Goal: Transaction & Acquisition: Purchase product/service

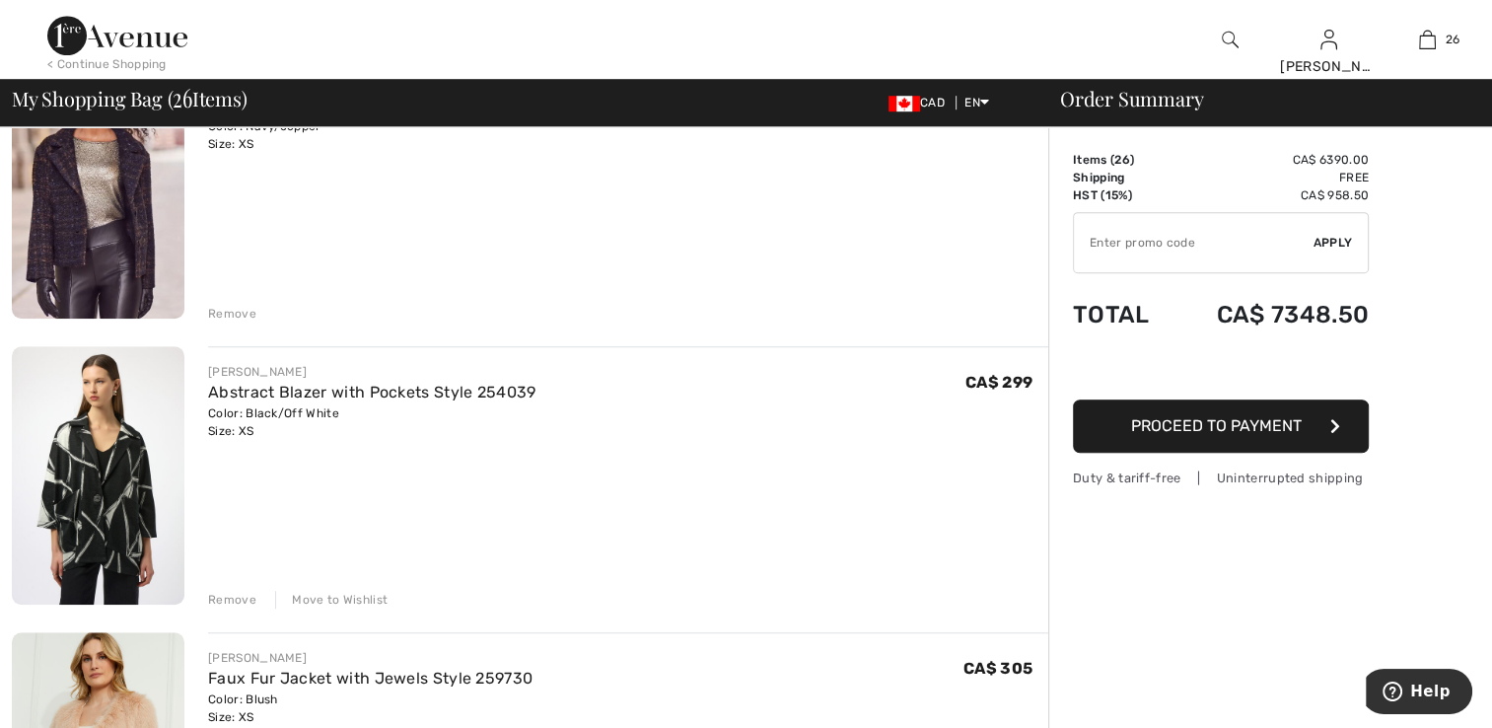
scroll to position [1381, 0]
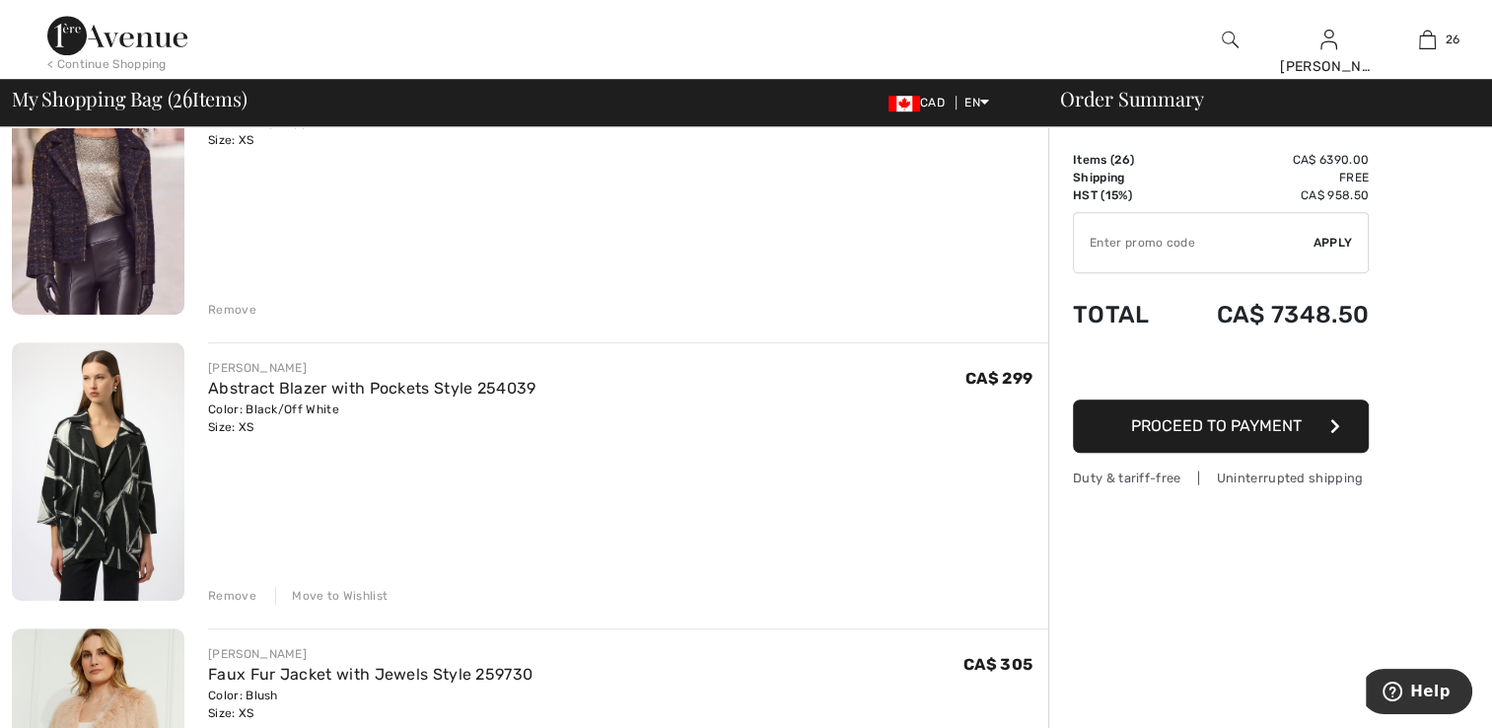
click at [58, 209] on img at bounding box center [98, 184] width 173 height 259
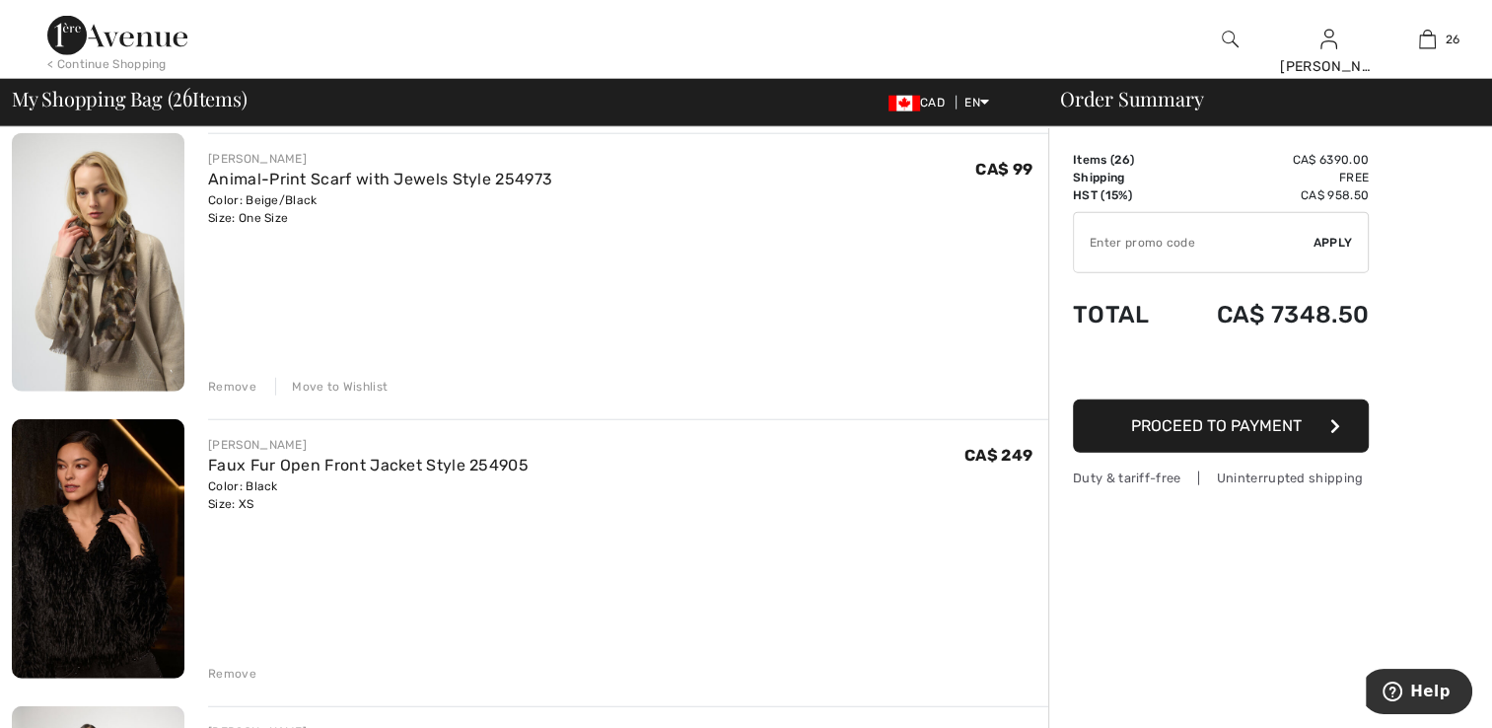
scroll to position [5030, 0]
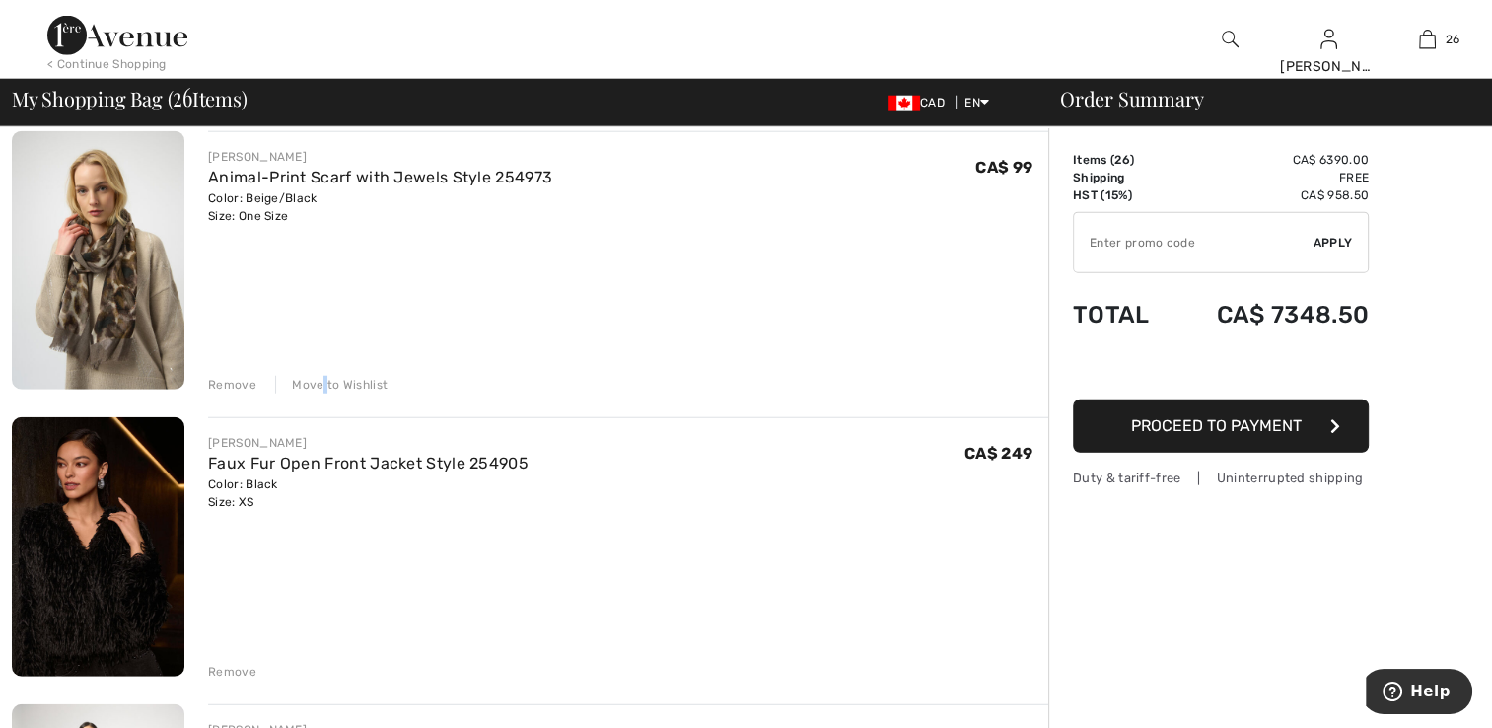
click at [323, 381] on div "Move to Wishlist" at bounding box center [331, 385] width 112 height 18
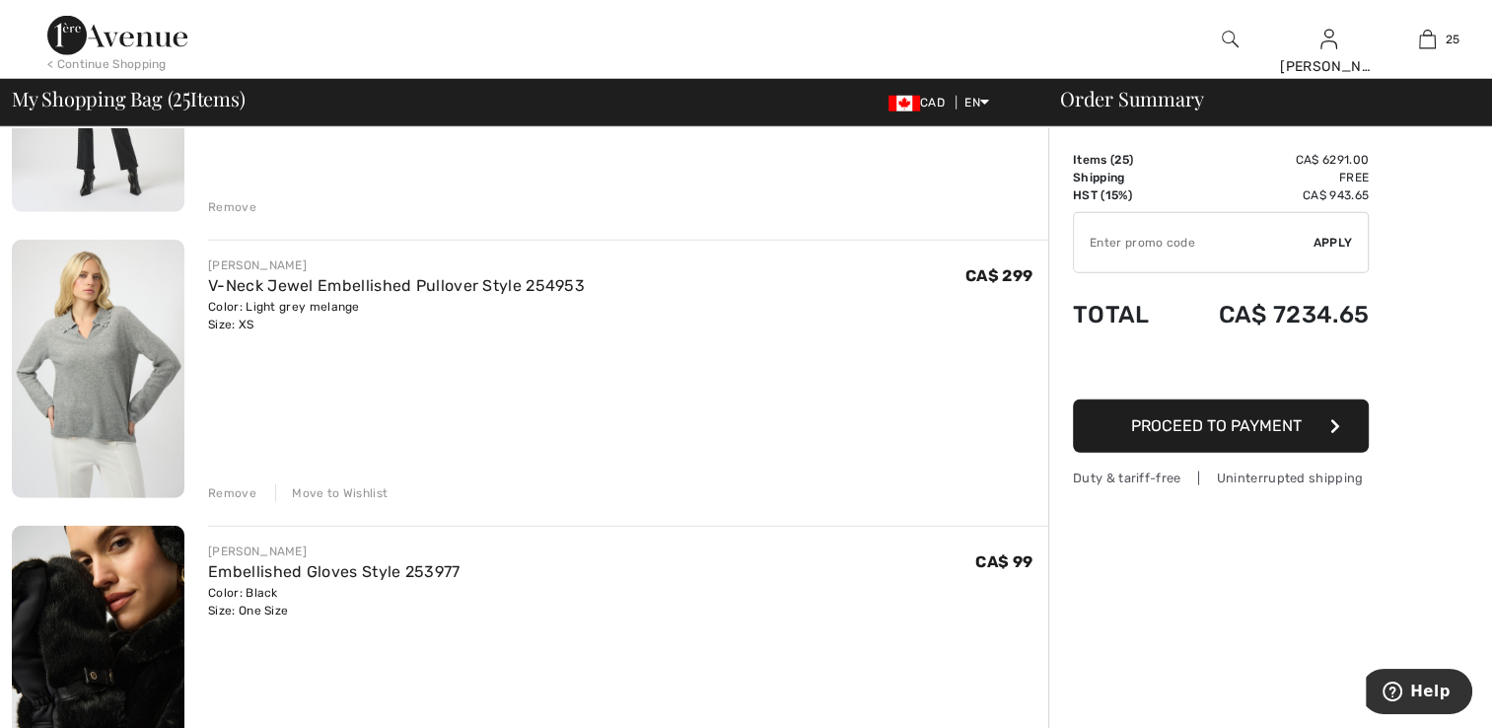
scroll to position [5523, 0]
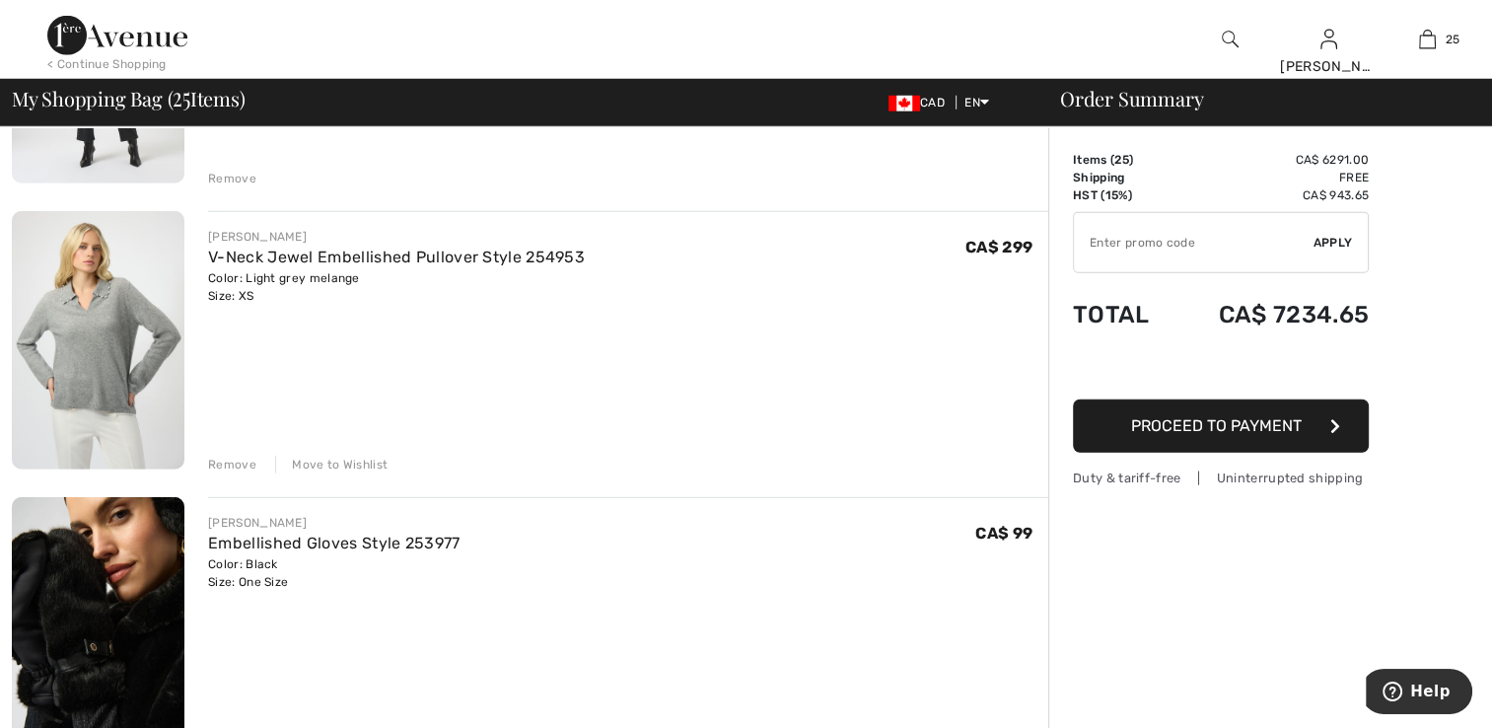
click at [337, 462] on div "Move to Wishlist" at bounding box center [331, 465] width 112 height 18
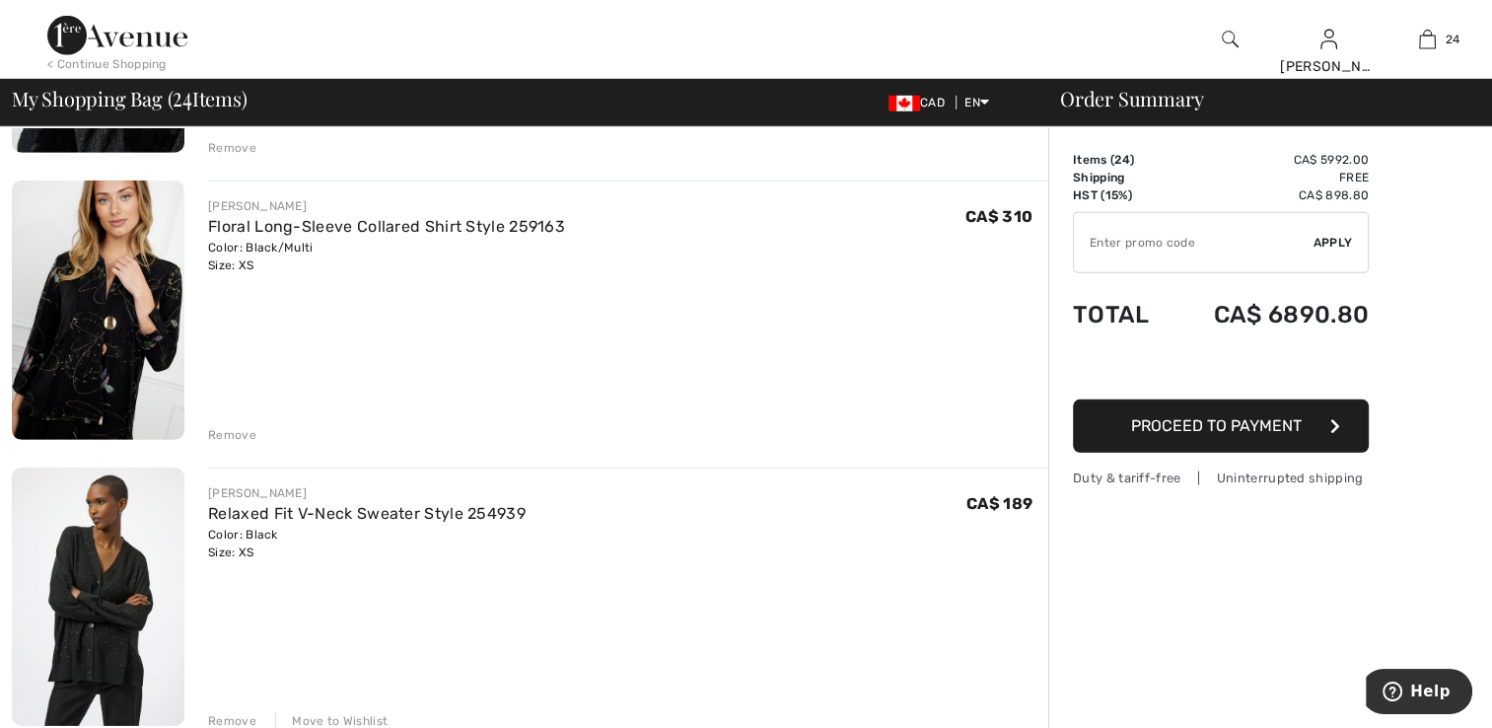
scroll to position [5622, 0]
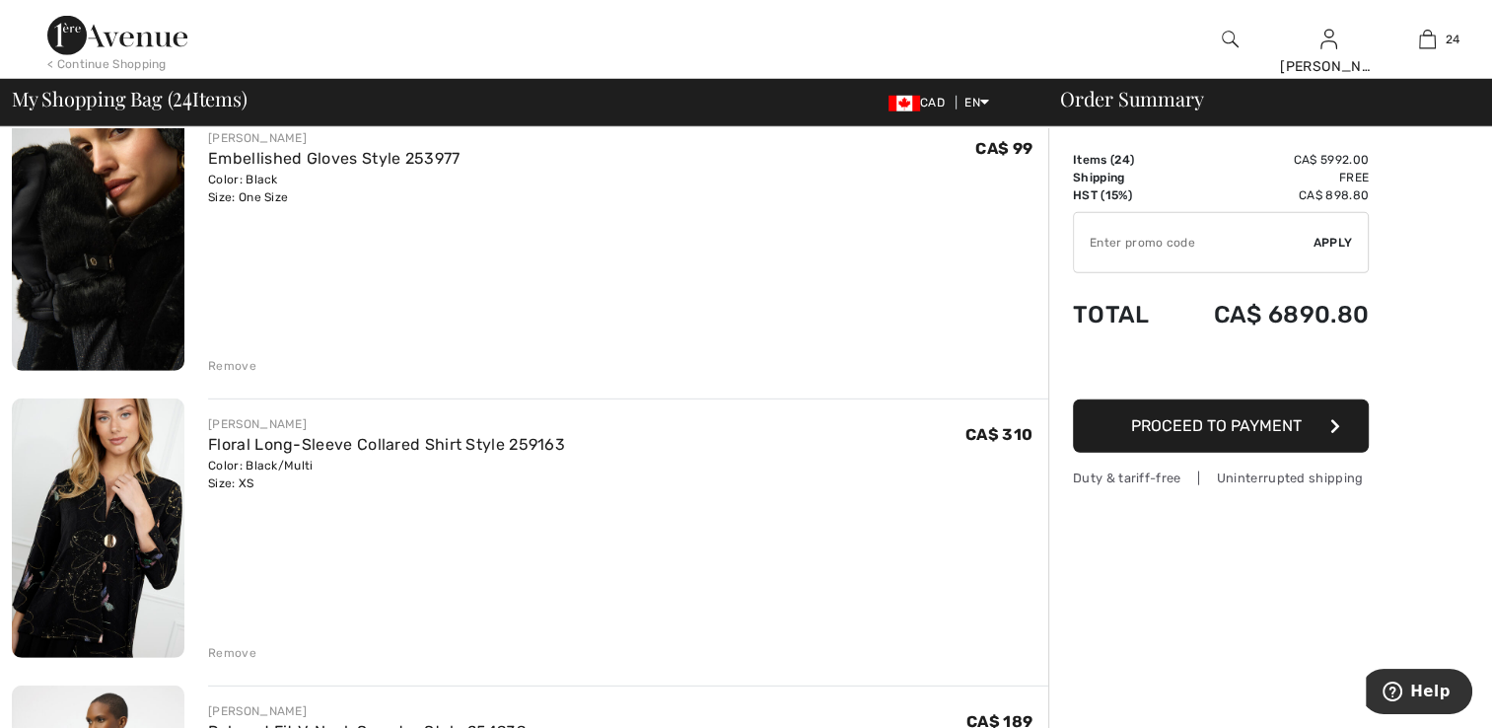
click at [99, 332] on img at bounding box center [98, 241] width 173 height 258
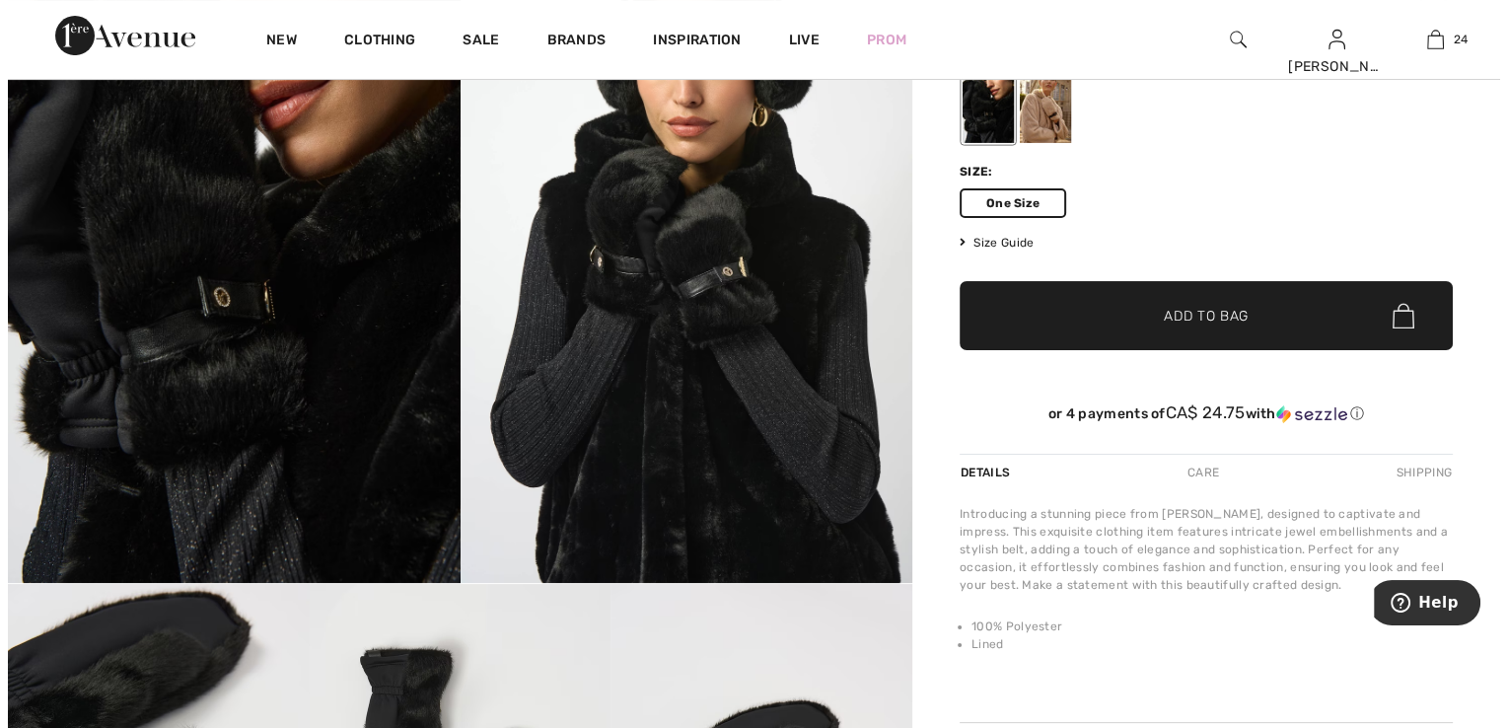
scroll to position [296, 0]
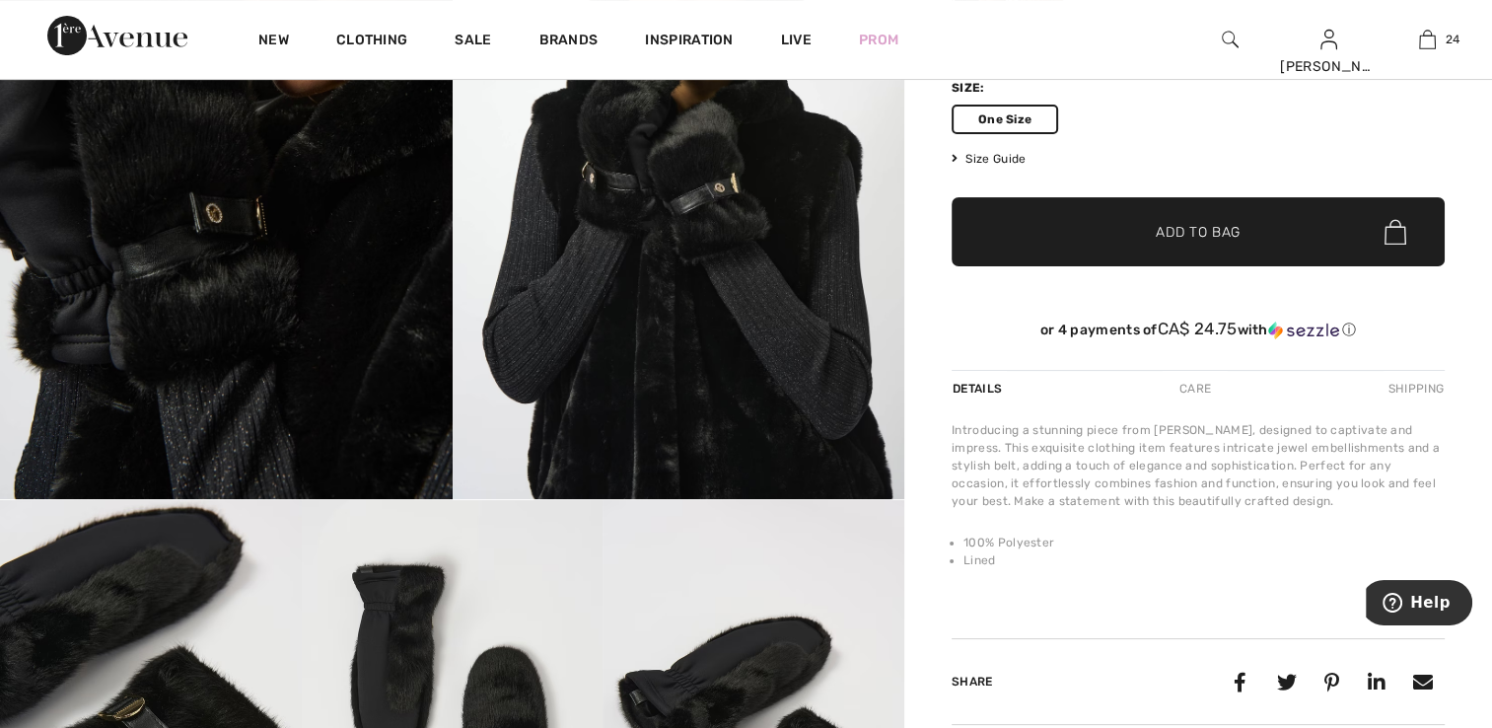
click at [622, 337] on img at bounding box center [679, 160] width 453 height 678
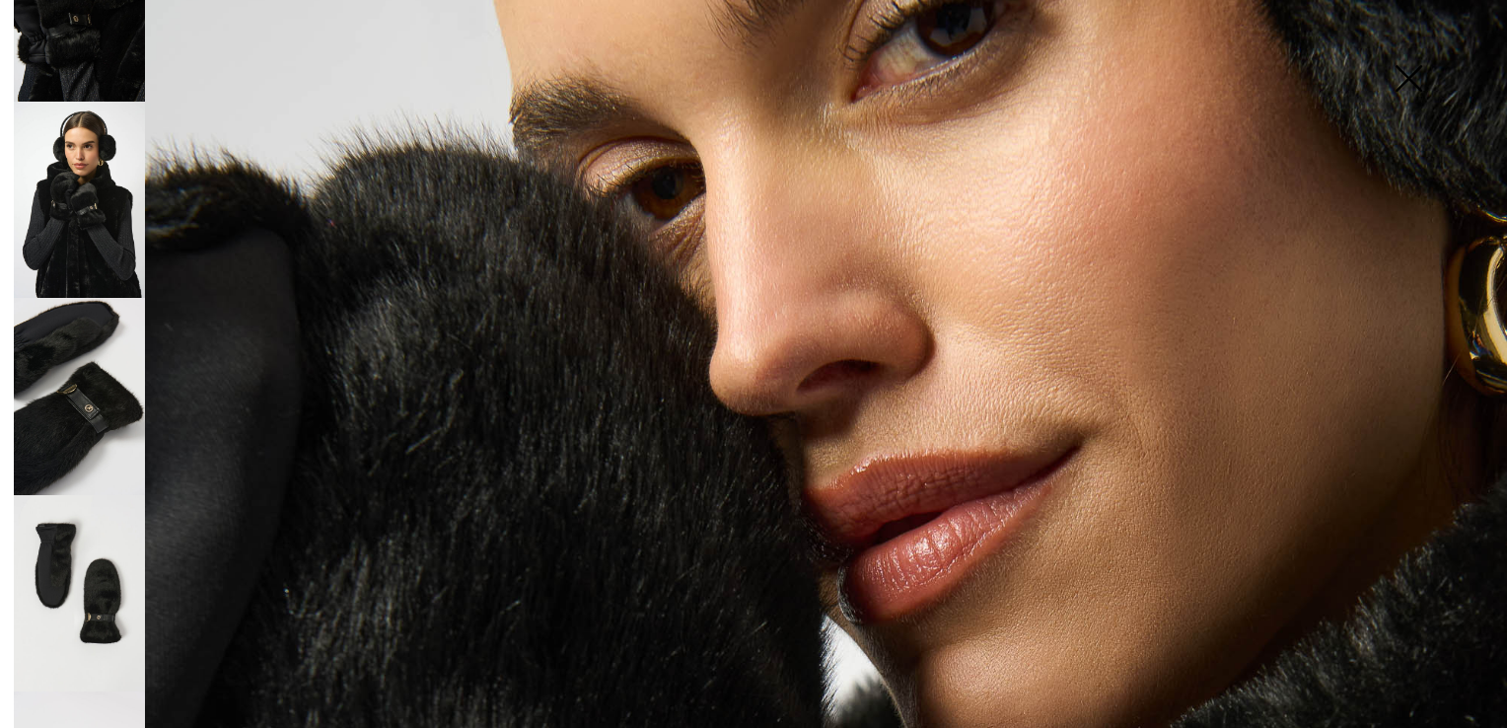
scroll to position [197, 0]
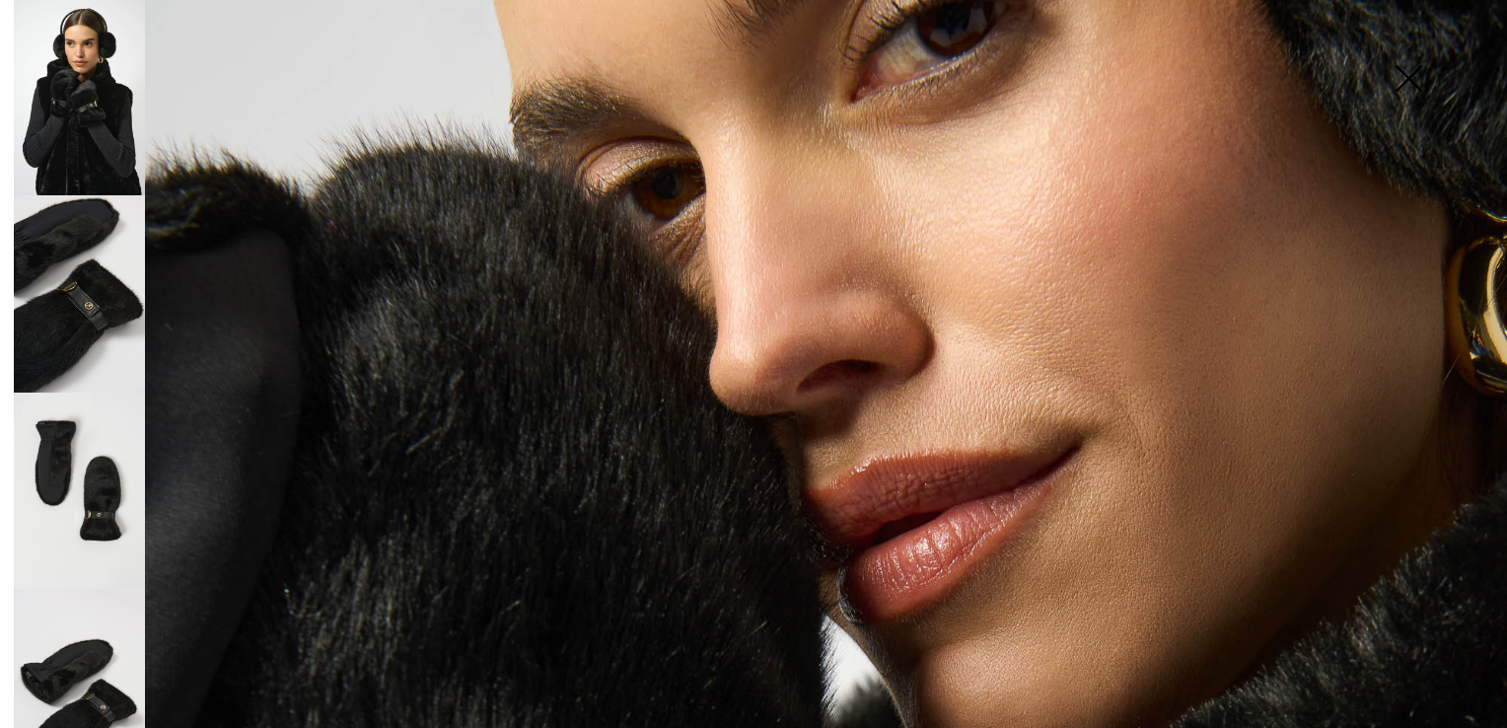
click at [88, 487] on img at bounding box center [79, 491] width 131 height 196
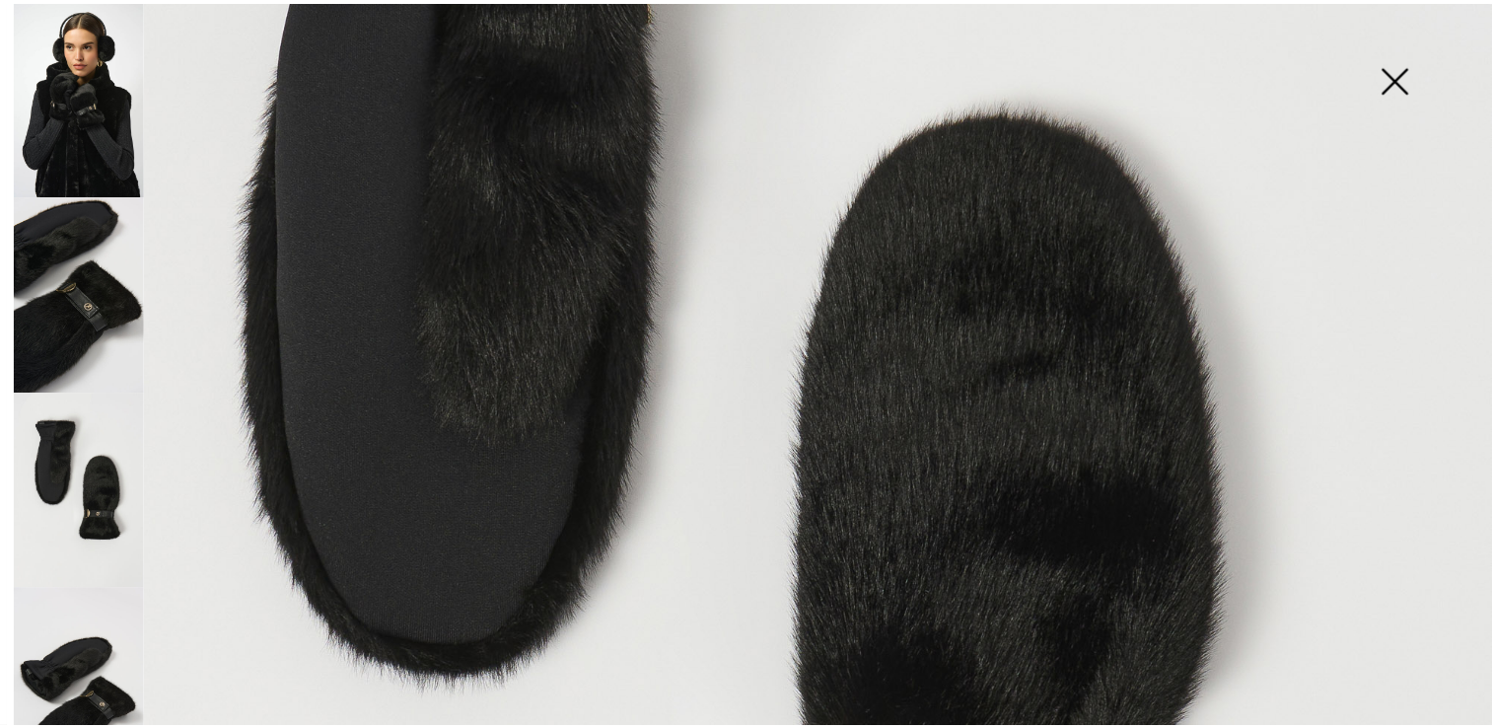
scroll to position [1014, 0]
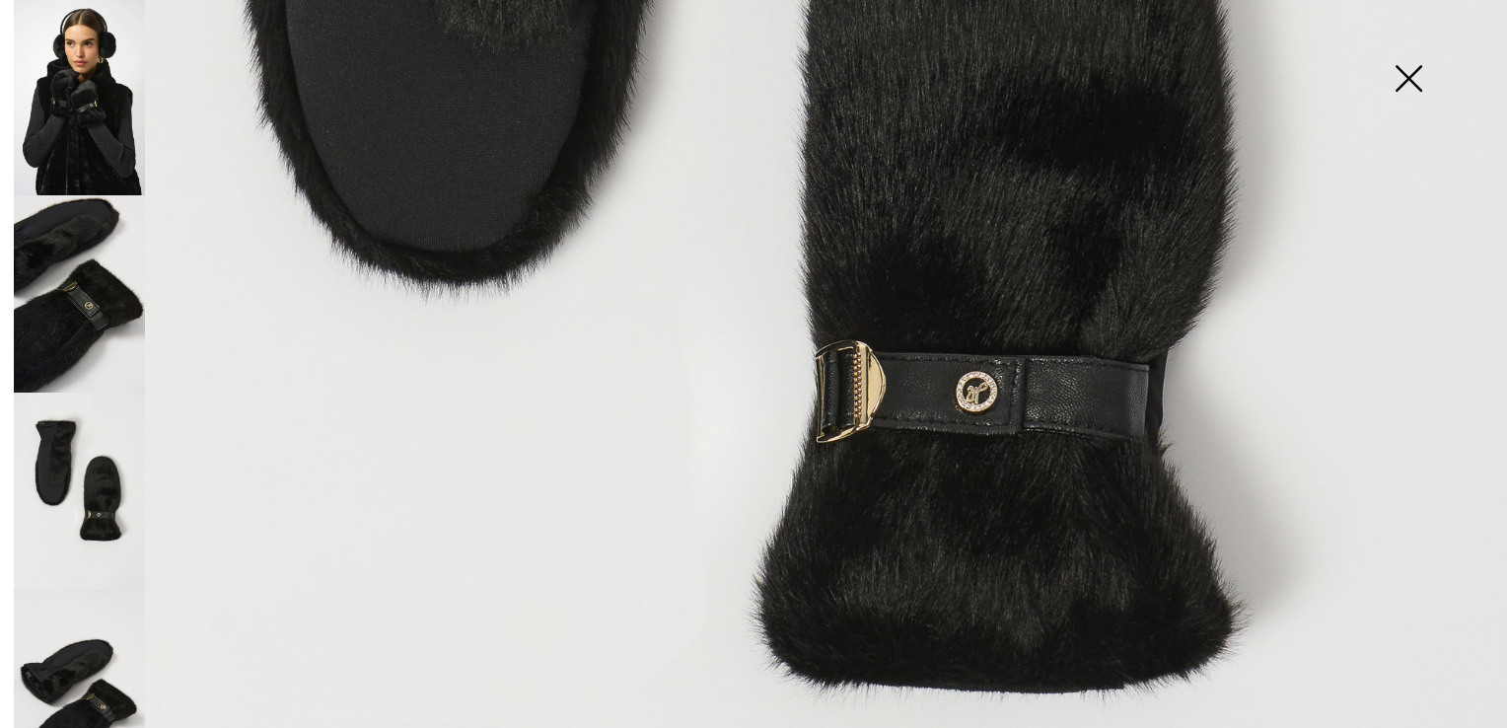
click at [93, 671] on img at bounding box center [79, 687] width 131 height 196
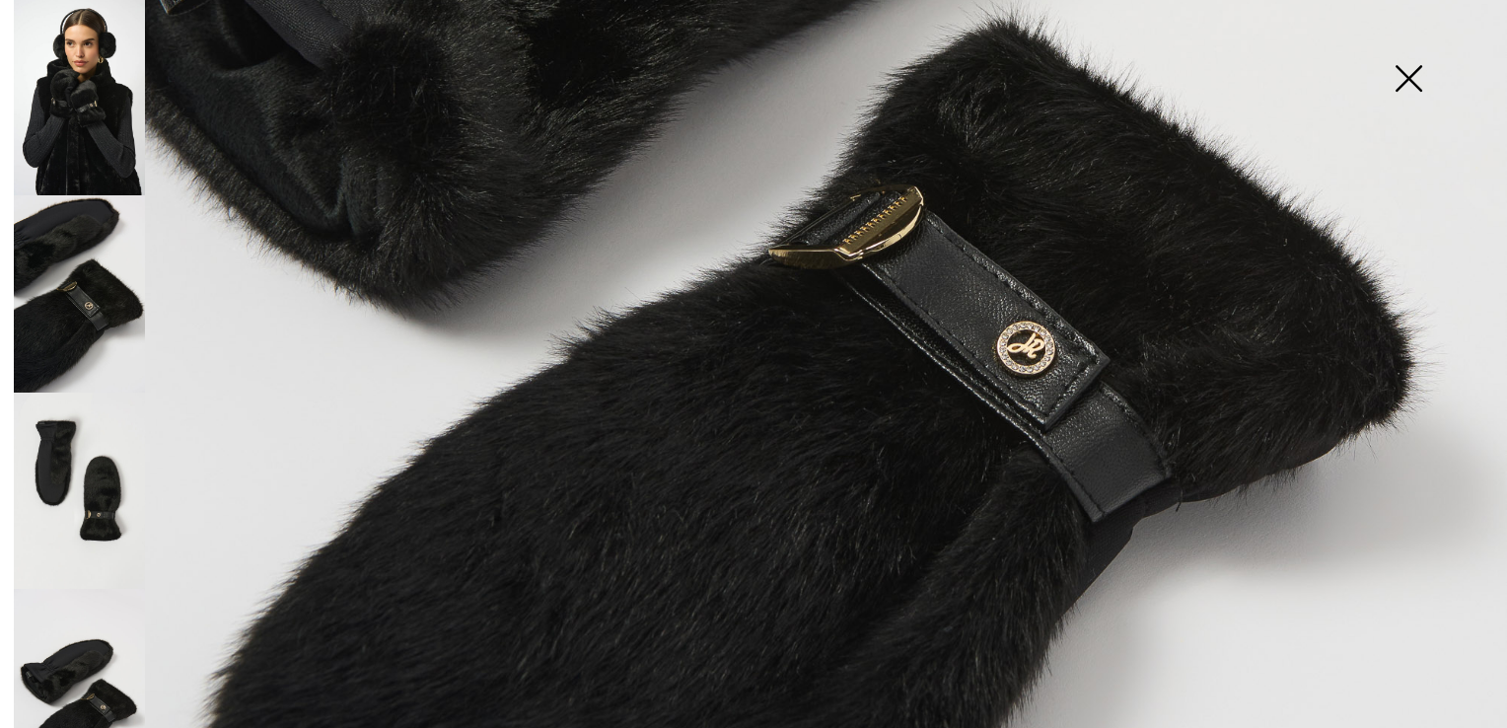
click at [1412, 76] on img at bounding box center [1408, 81] width 99 height 102
